Goal: Information Seeking & Learning: Learn about a topic

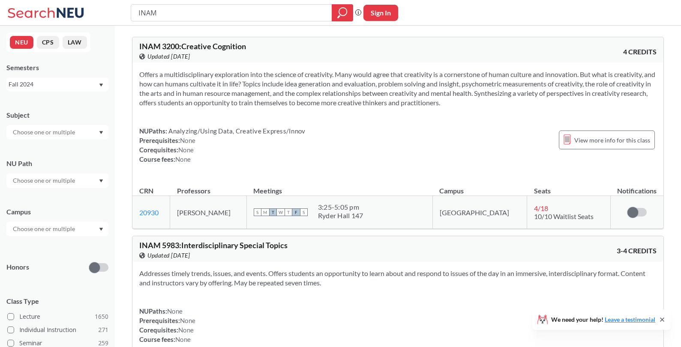
click at [20, 74] on div "Semesters Fall 2024" at bounding box center [57, 77] width 102 height 28
drag, startPoint x: 25, startPoint y: 80, endPoint x: 29, endPoint y: 84, distance: 5.8
click at [26, 81] on div "Fall 2024" at bounding box center [54, 84] width 90 height 9
click at [50, 100] on div "Fall 2025" at bounding box center [59, 103] width 97 height 9
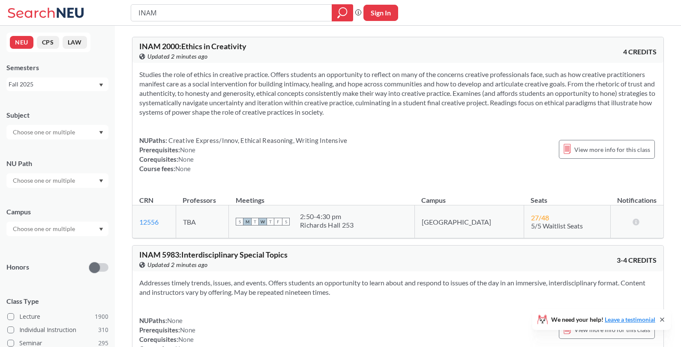
click at [194, 10] on input "INAM" at bounding box center [232, 13] width 188 height 15
type input "music film"
